Goal: Task Accomplishment & Management: Manage account settings

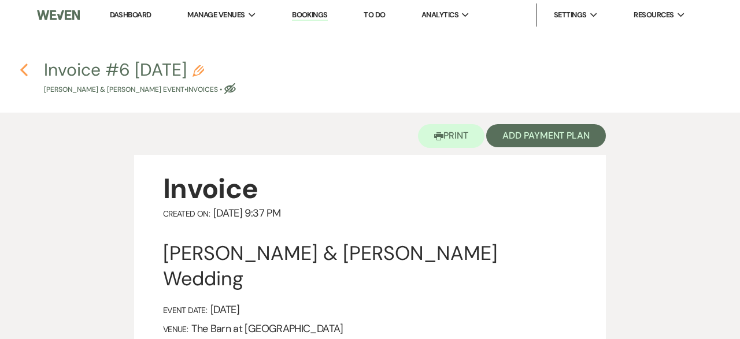
click at [24, 68] on use "button" at bounding box center [24, 70] width 8 height 13
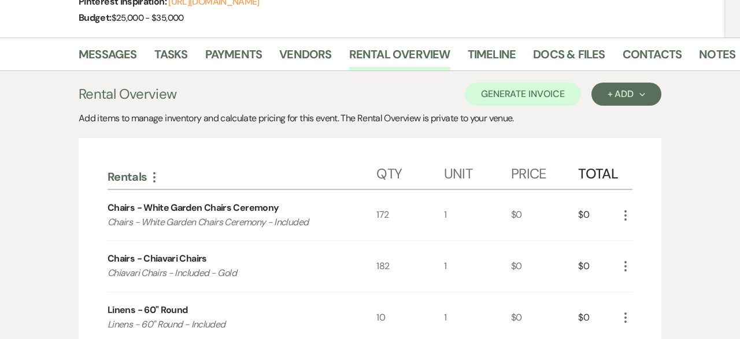
scroll to position [12, 0]
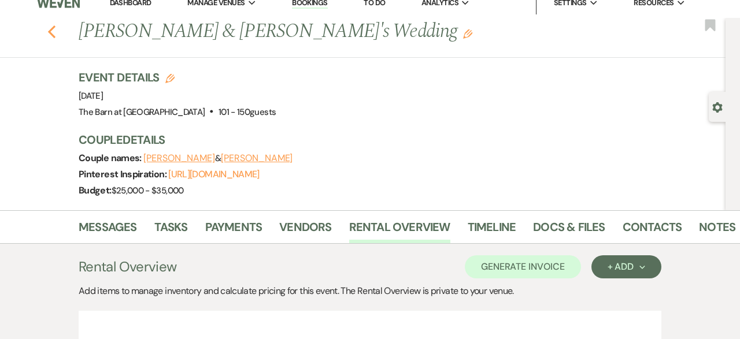
click at [49, 31] on use "button" at bounding box center [52, 31] width 8 height 13
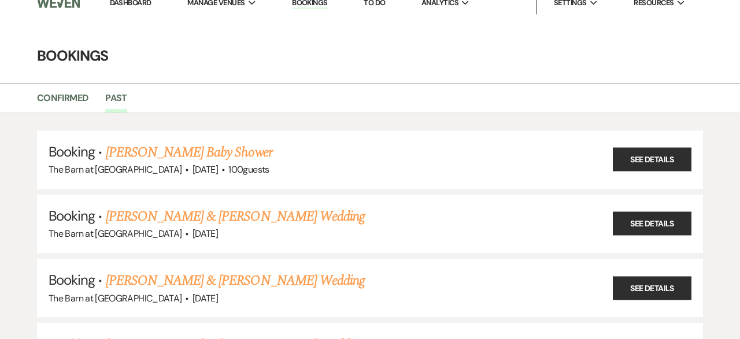
scroll to position [2300, 0]
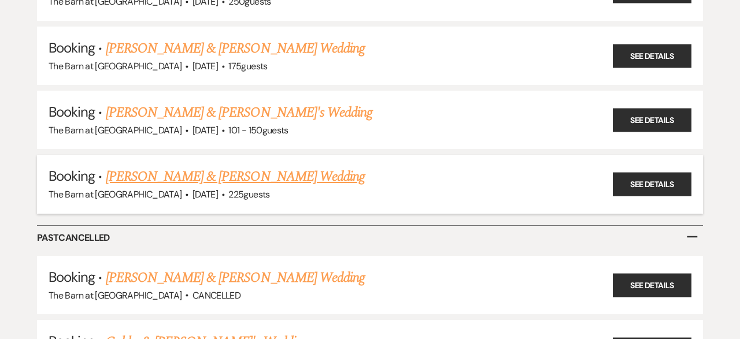
click at [217, 166] on link "[PERSON_NAME] & [PERSON_NAME] Wedding" at bounding box center [235, 176] width 259 height 21
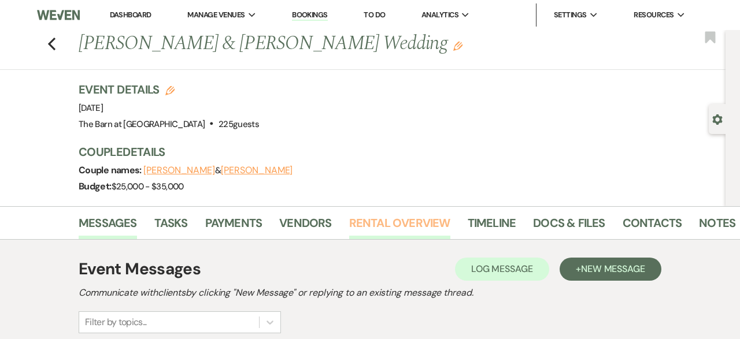
click at [385, 227] on link "Rental Overview" at bounding box center [399, 226] width 101 height 25
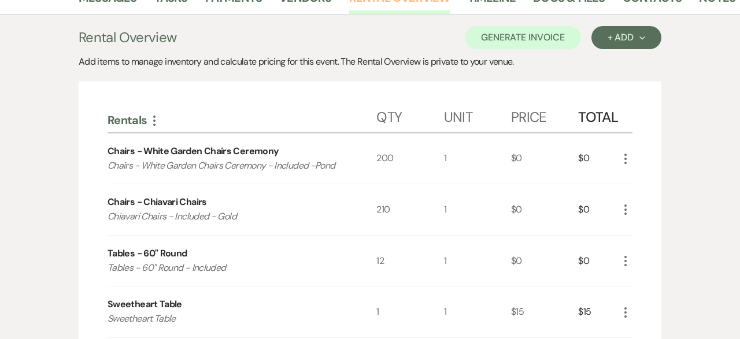
scroll to position [225, 0]
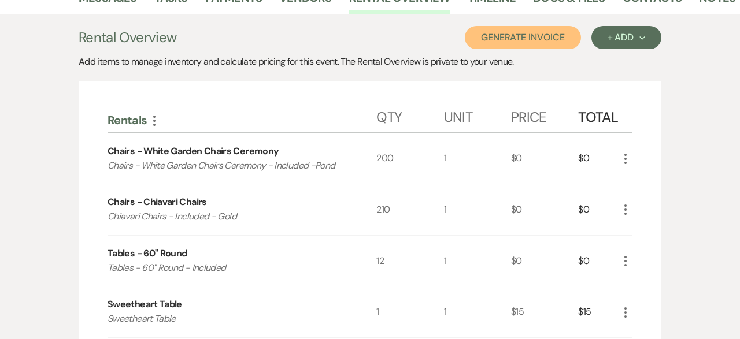
click at [485, 35] on button "Generate Invoice" at bounding box center [523, 37] width 116 height 23
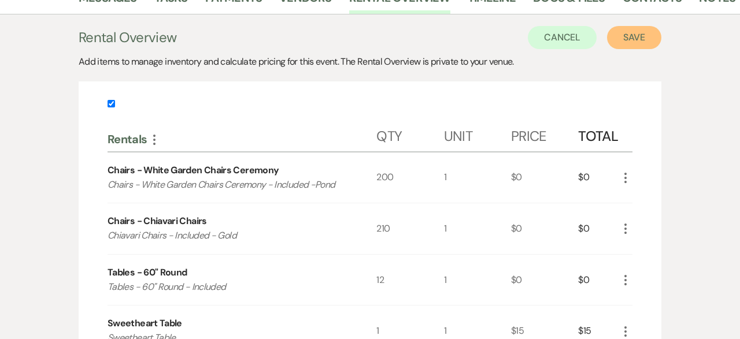
click at [642, 41] on button "Save" at bounding box center [634, 37] width 54 height 23
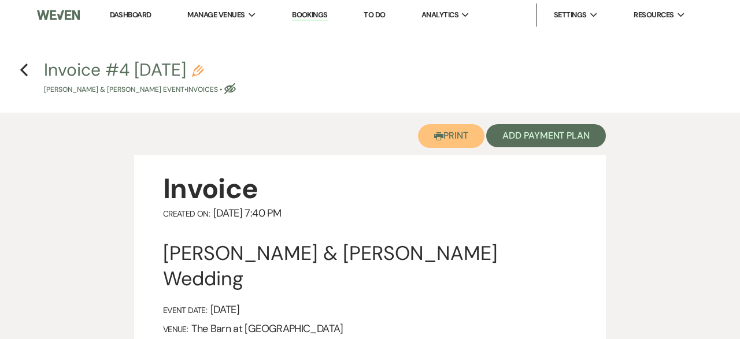
click at [453, 136] on button "Printer Print" at bounding box center [451, 136] width 66 height 24
click at [455, 138] on button "Printer Print" at bounding box center [451, 136] width 66 height 24
click at [446, 141] on button "Printer Print" at bounding box center [451, 136] width 66 height 24
